Goal: Information Seeking & Learning: Find specific page/section

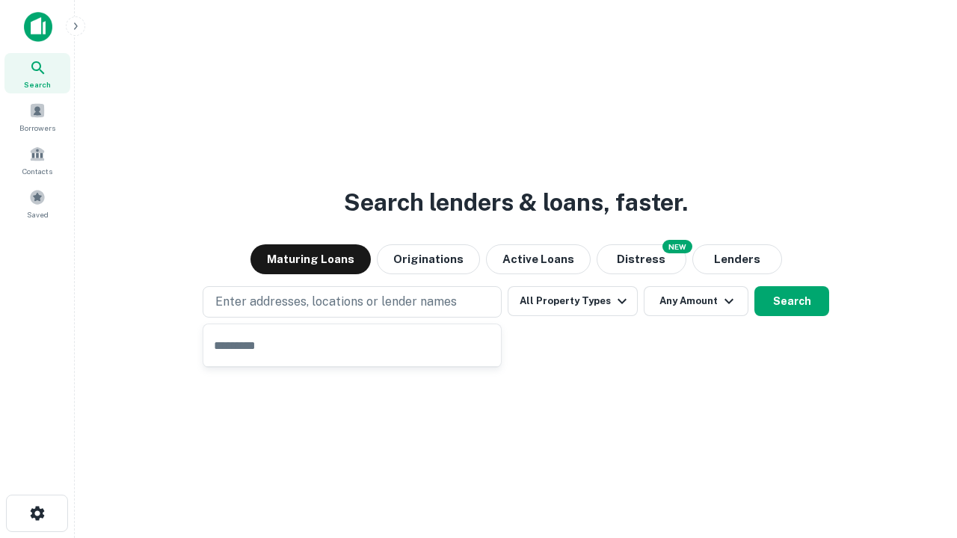
type input "**********"
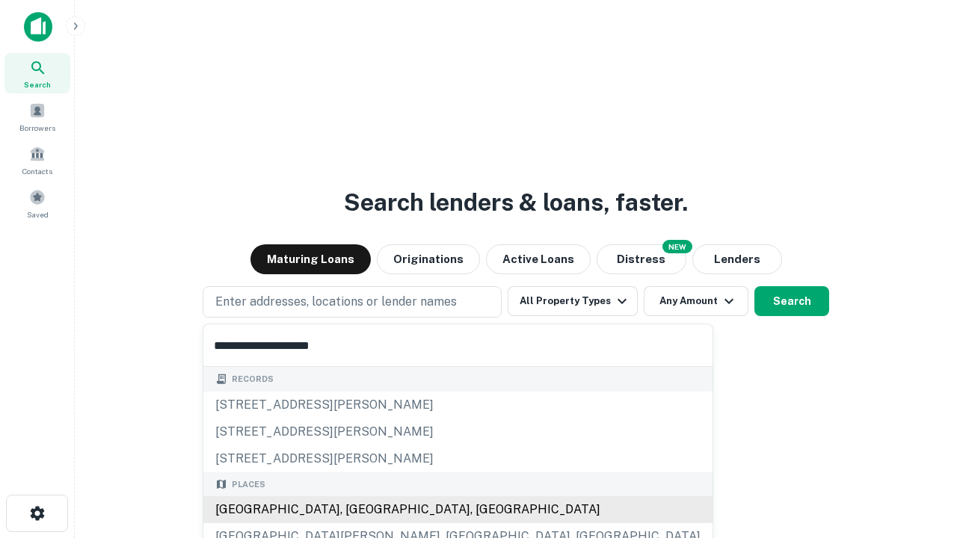
click at [357, 510] on div "Santa Monica, CA, USA" at bounding box center [457, 510] width 509 height 27
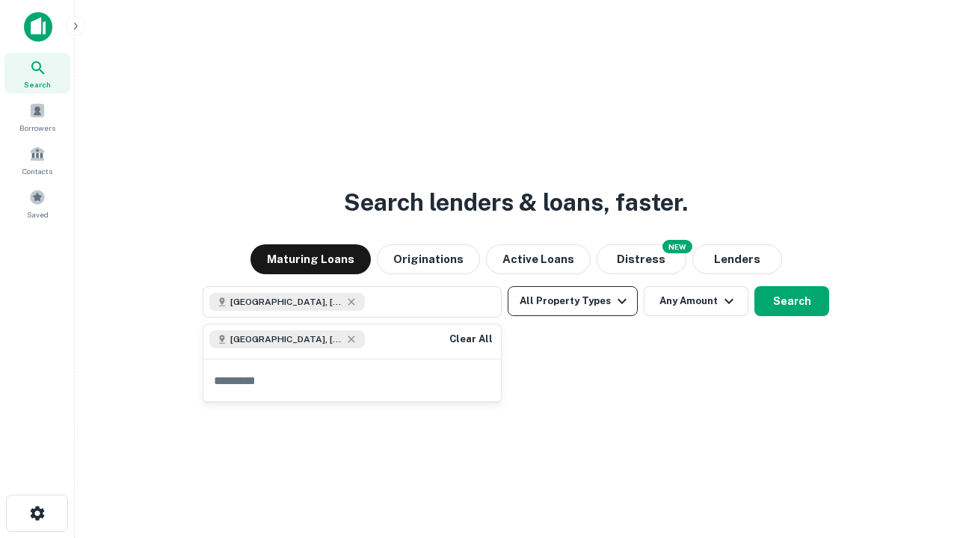
click at [573, 301] on button "All Property Types" at bounding box center [573, 301] width 130 height 30
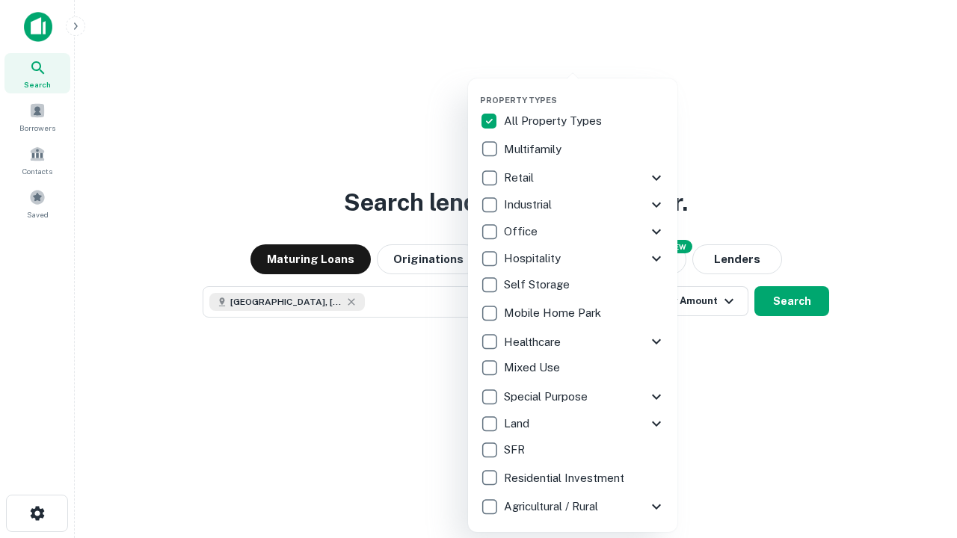
click at [585, 90] on button "button" at bounding box center [584, 90] width 209 height 1
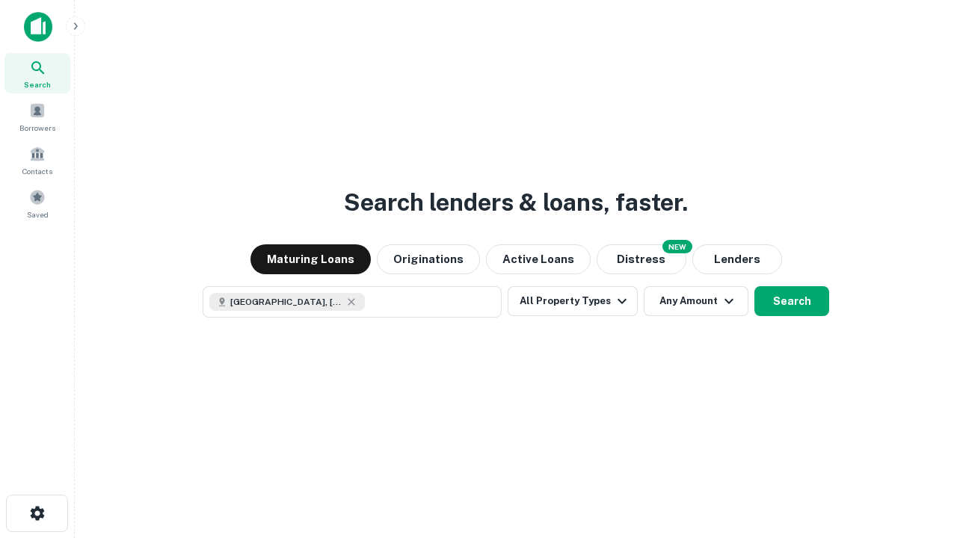
scroll to position [24, 0]
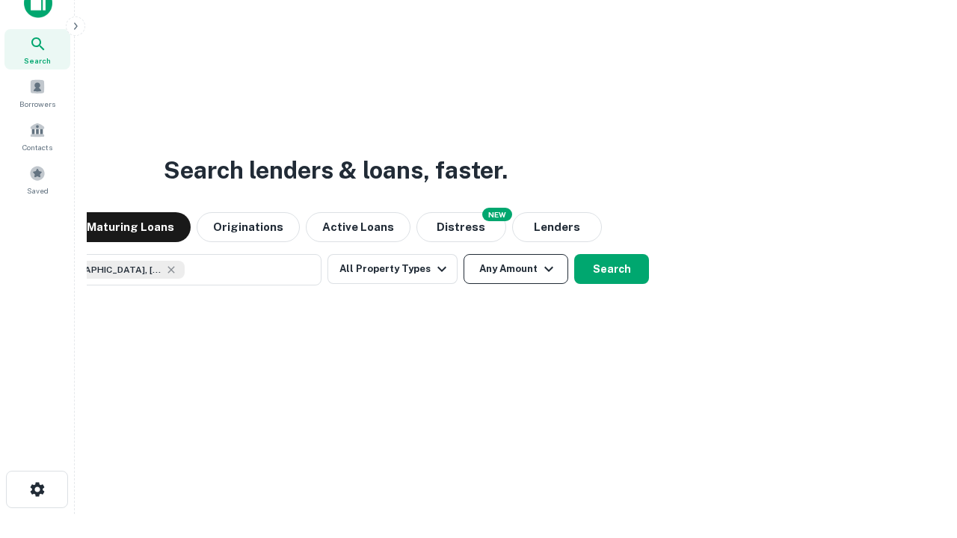
click at [464, 254] on button "Any Amount" at bounding box center [516, 269] width 105 height 30
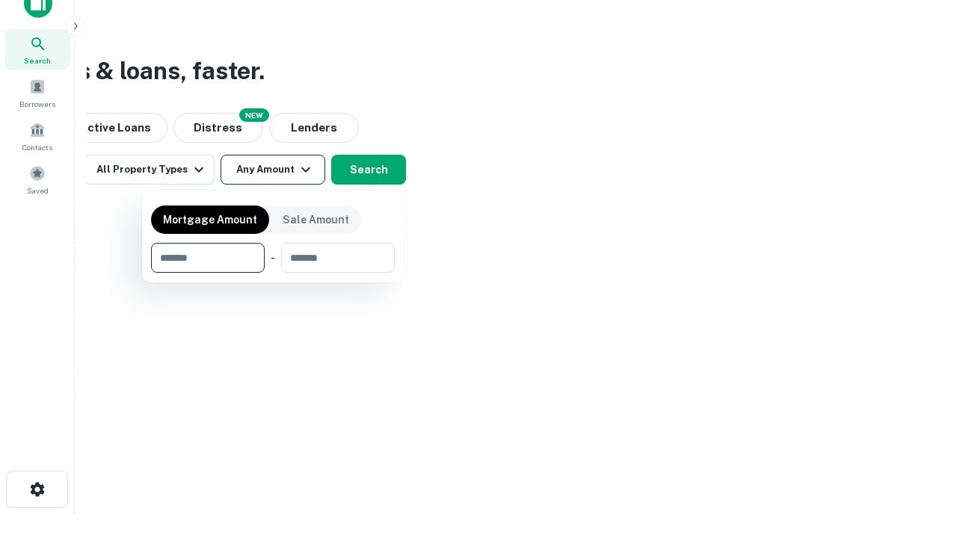
type input "*******"
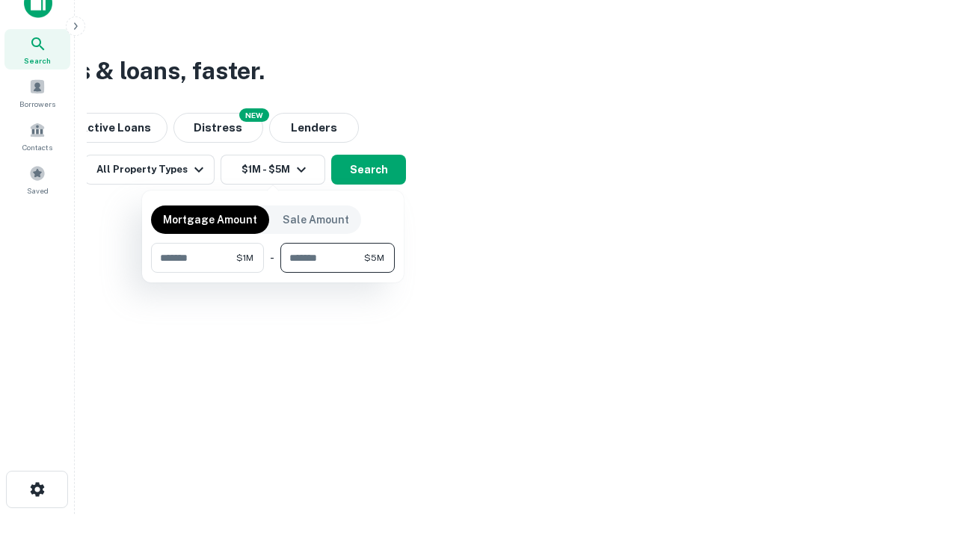
type input "*******"
click at [273, 273] on button "button" at bounding box center [273, 273] width 244 height 1
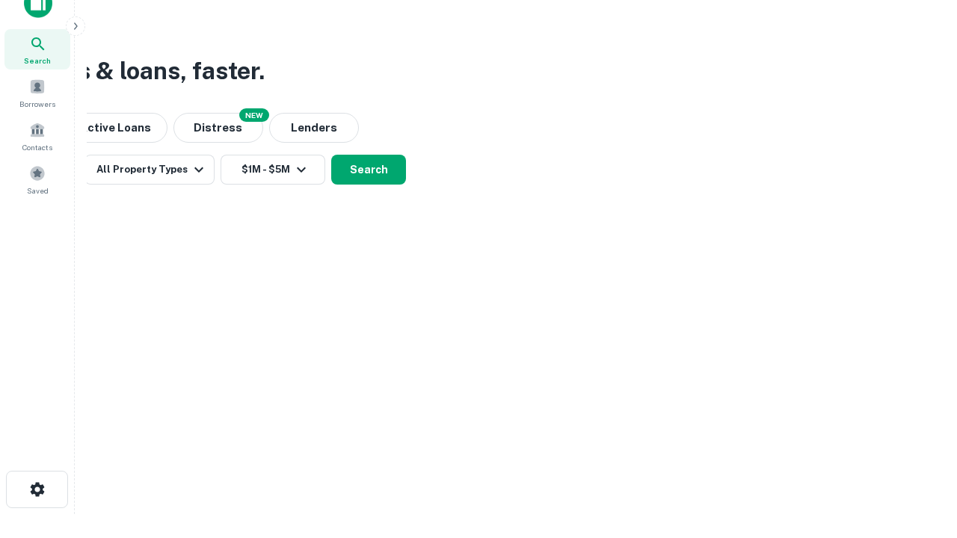
scroll to position [8, 276]
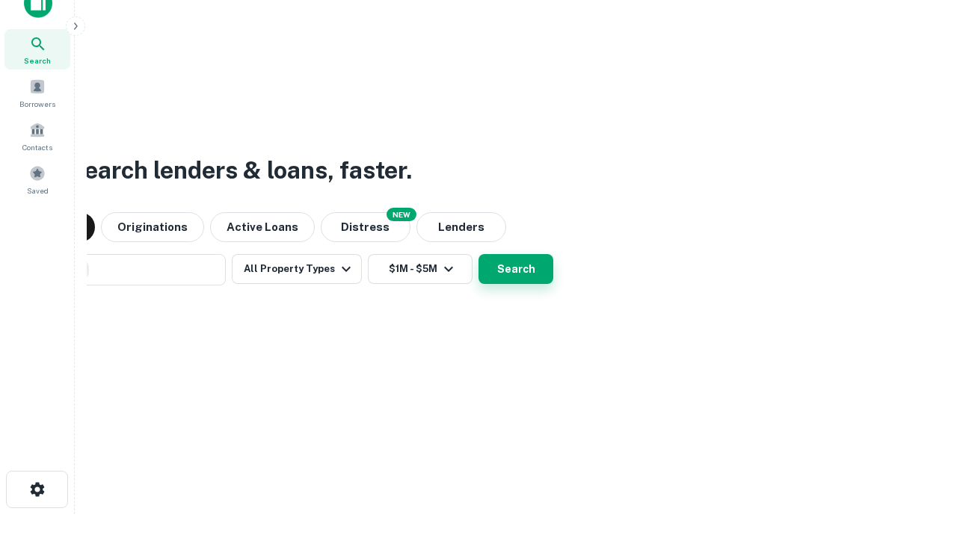
click at [516, 269] on button "Search" at bounding box center [516, 269] width 75 height 30
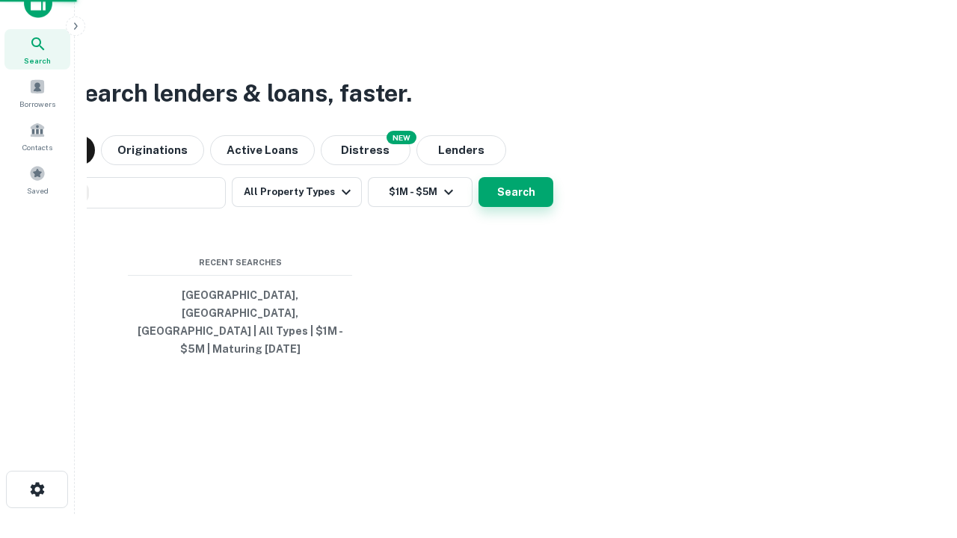
scroll to position [0, 276]
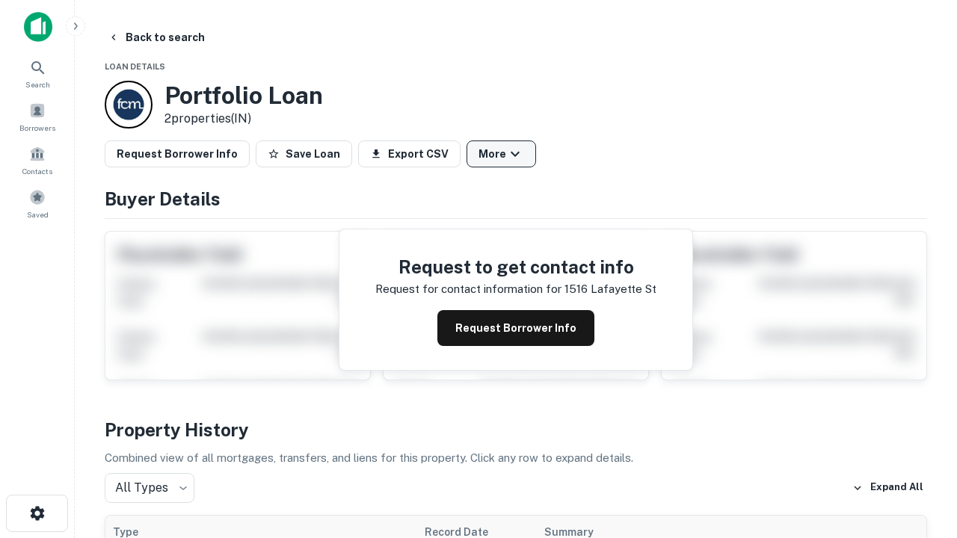
click at [501, 154] on button "More" at bounding box center [502, 154] width 70 height 27
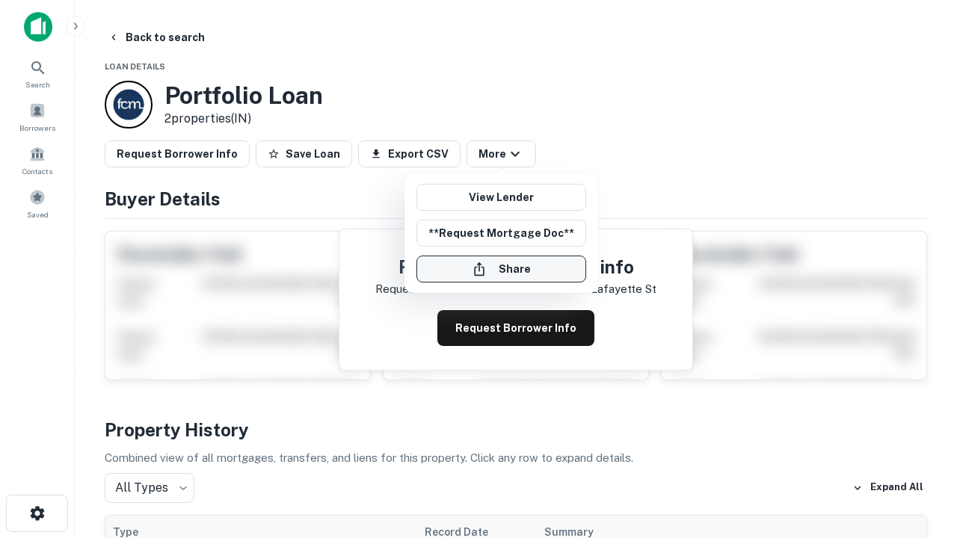
click at [501, 269] on button "Share" at bounding box center [502, 269] width 170 height 27
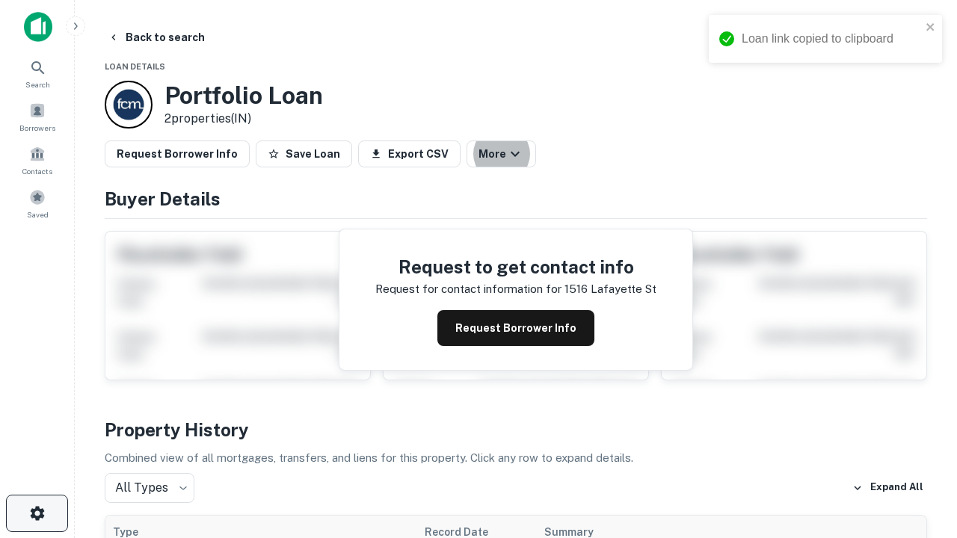
click at [37, 514] on icon "button" at bounding box center [37, 514] width 18 height 18
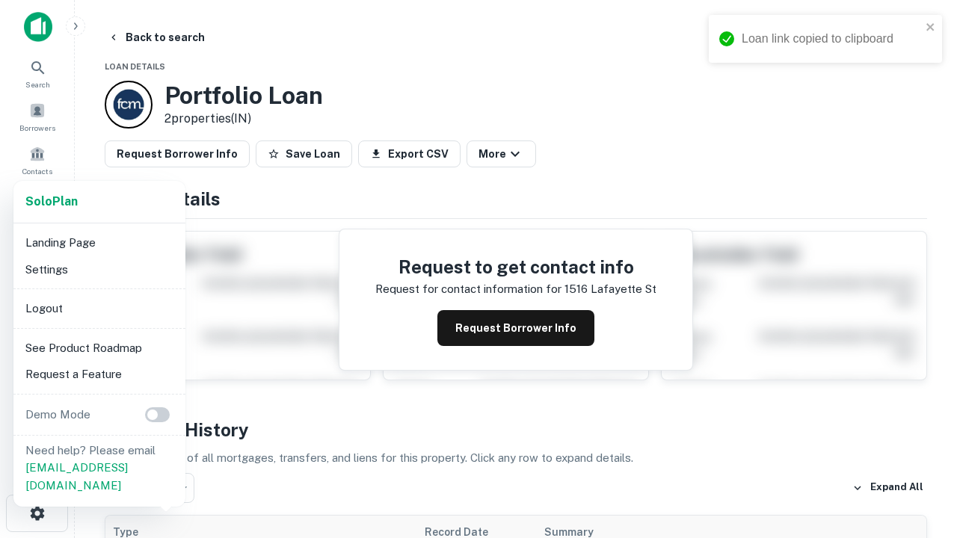
click at [99, 308] on li "Logout" at bounding box center [99, 308] width 160 height 27
